Goal: Information Seeking & Learning: Learn about a topic

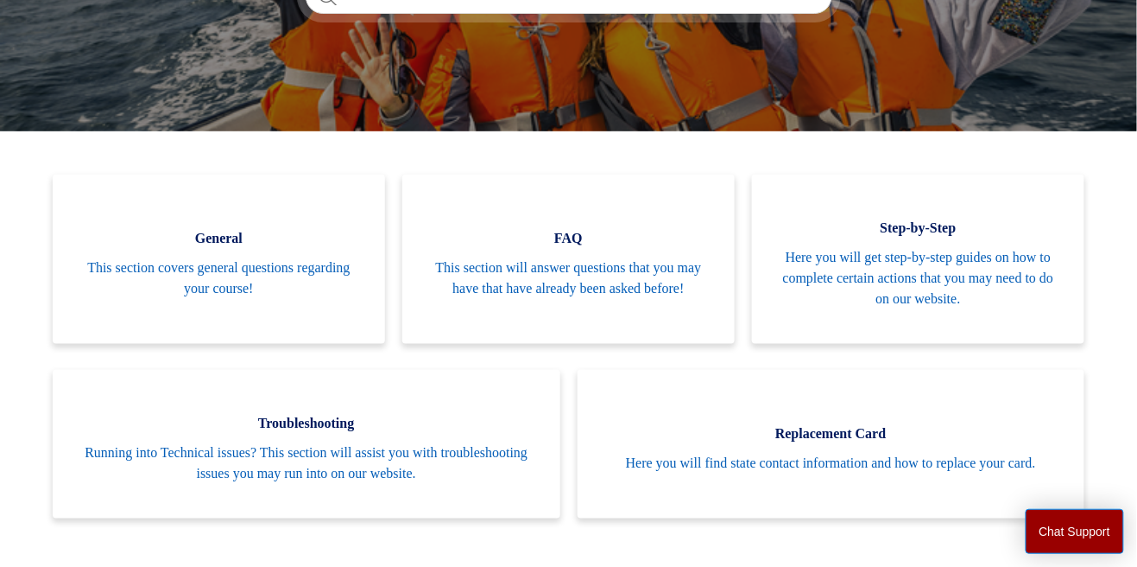
scroll to position [324, 0]
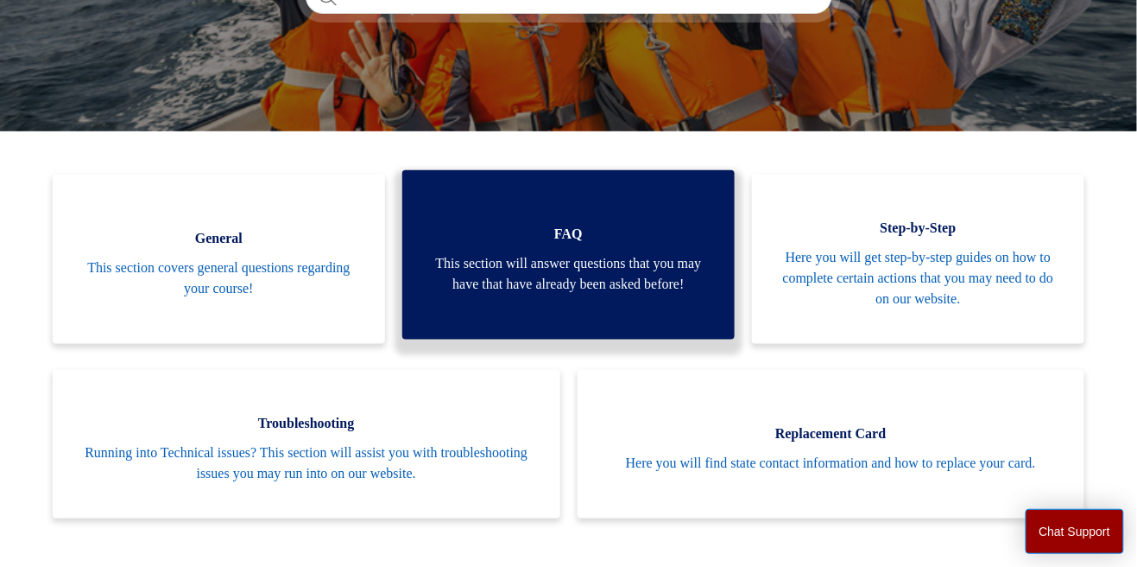
click at [580, 269] on span "This section will answer questions that you may have that have already been ask…" at bounding box center [568, 273] width 281 height 41
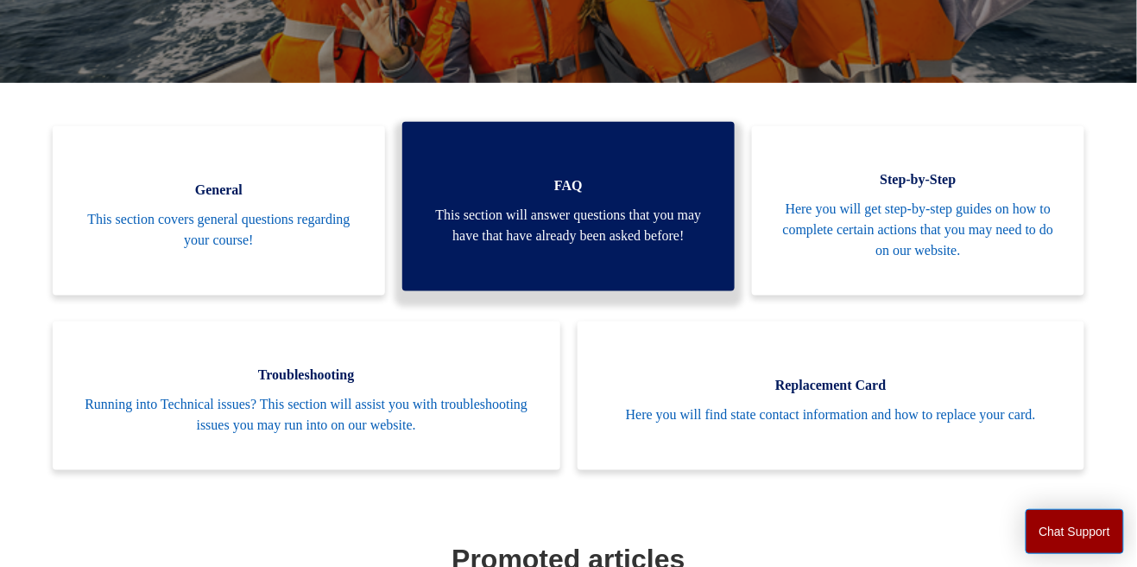
scroll to position [352, 0]
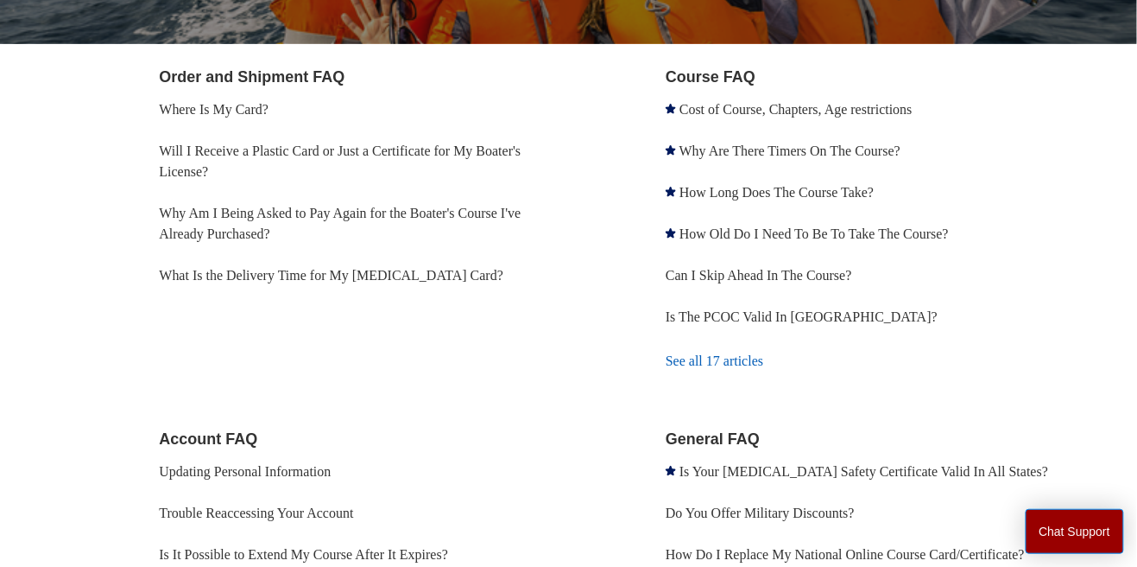
scroll to position [314, 0]
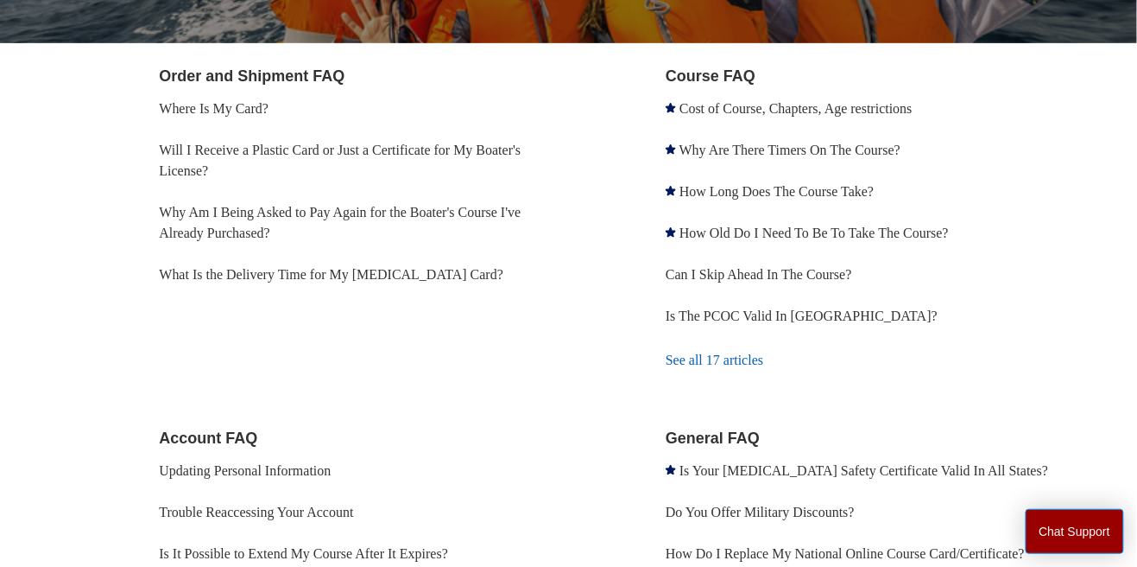
click at [567, 418] on div "Order and Shipment FAQ Where Is My Card? Will I Receive a Plastic Card or Just …" at bounding box center [619, 437] width 921 height 744
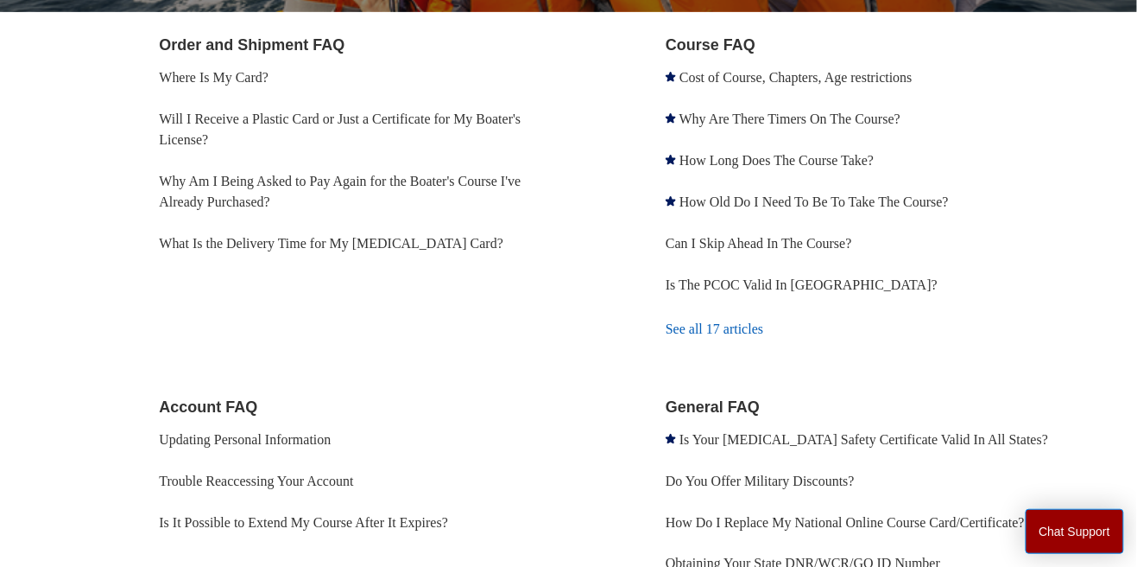
scroll to position [0, 0]
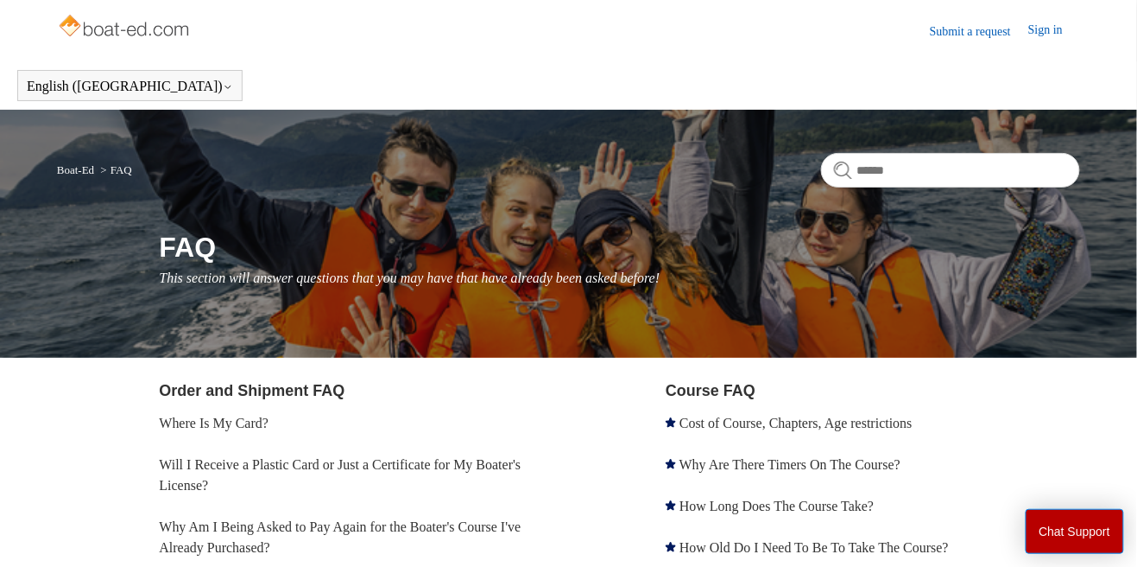
click at [1092, 536] on button "Chat Support" at bounding box center [1075, 531] width 99 height 45
